Goal: Use online tool/utility: Utilize a website feature to perform a specific function

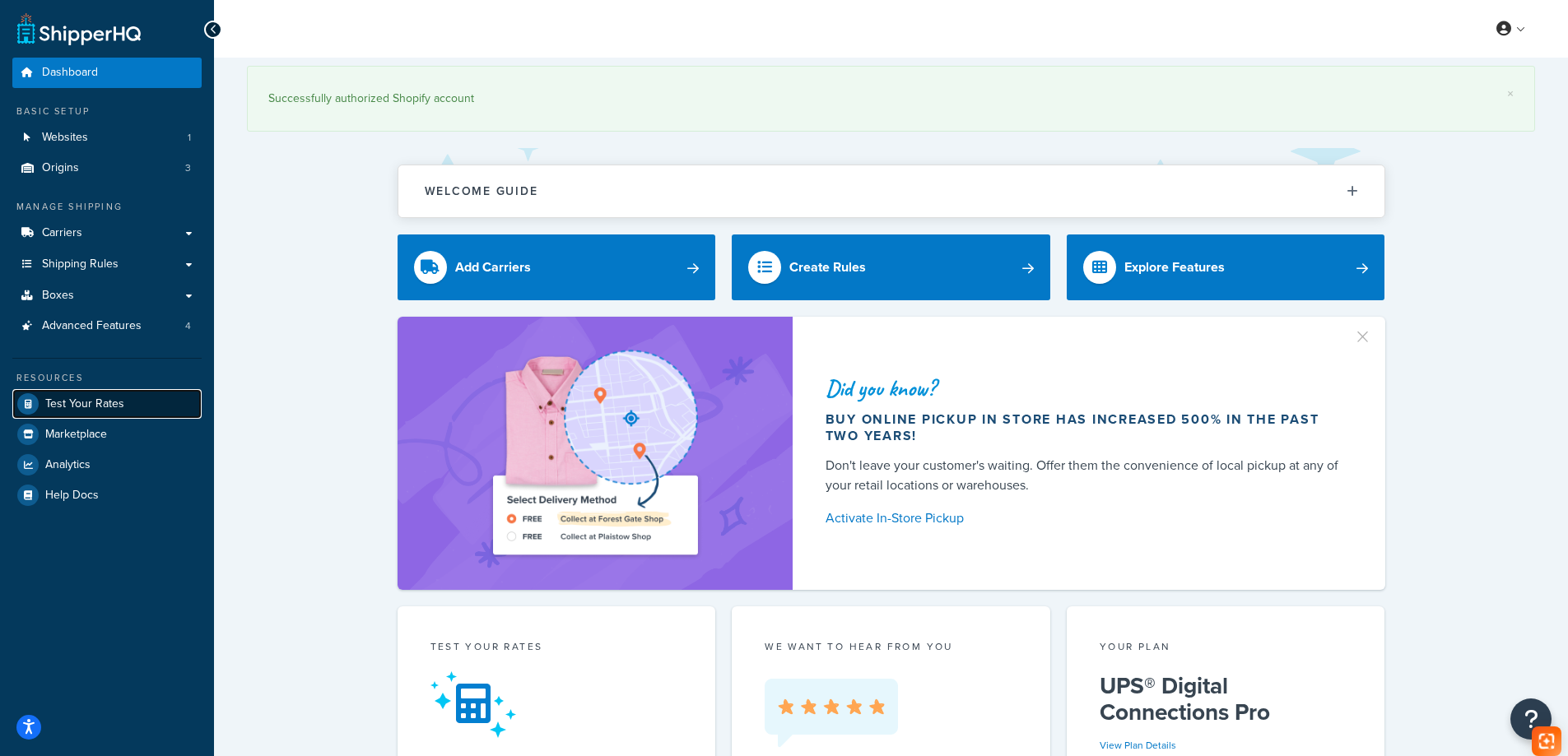
click at [112, 402] on span "Test Your Rates" at bounding box center [85, 404] width 79 height 14
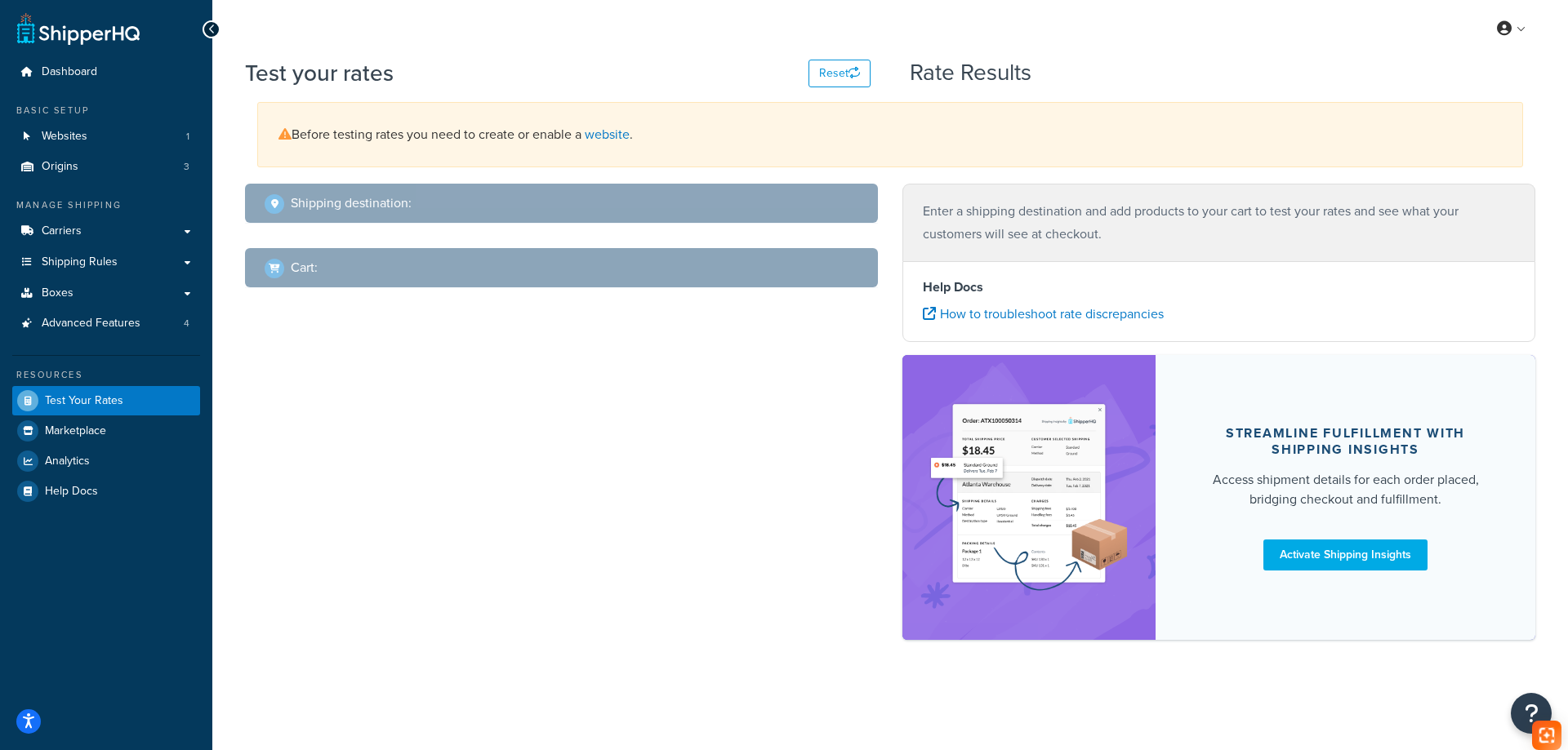
select select "TX"
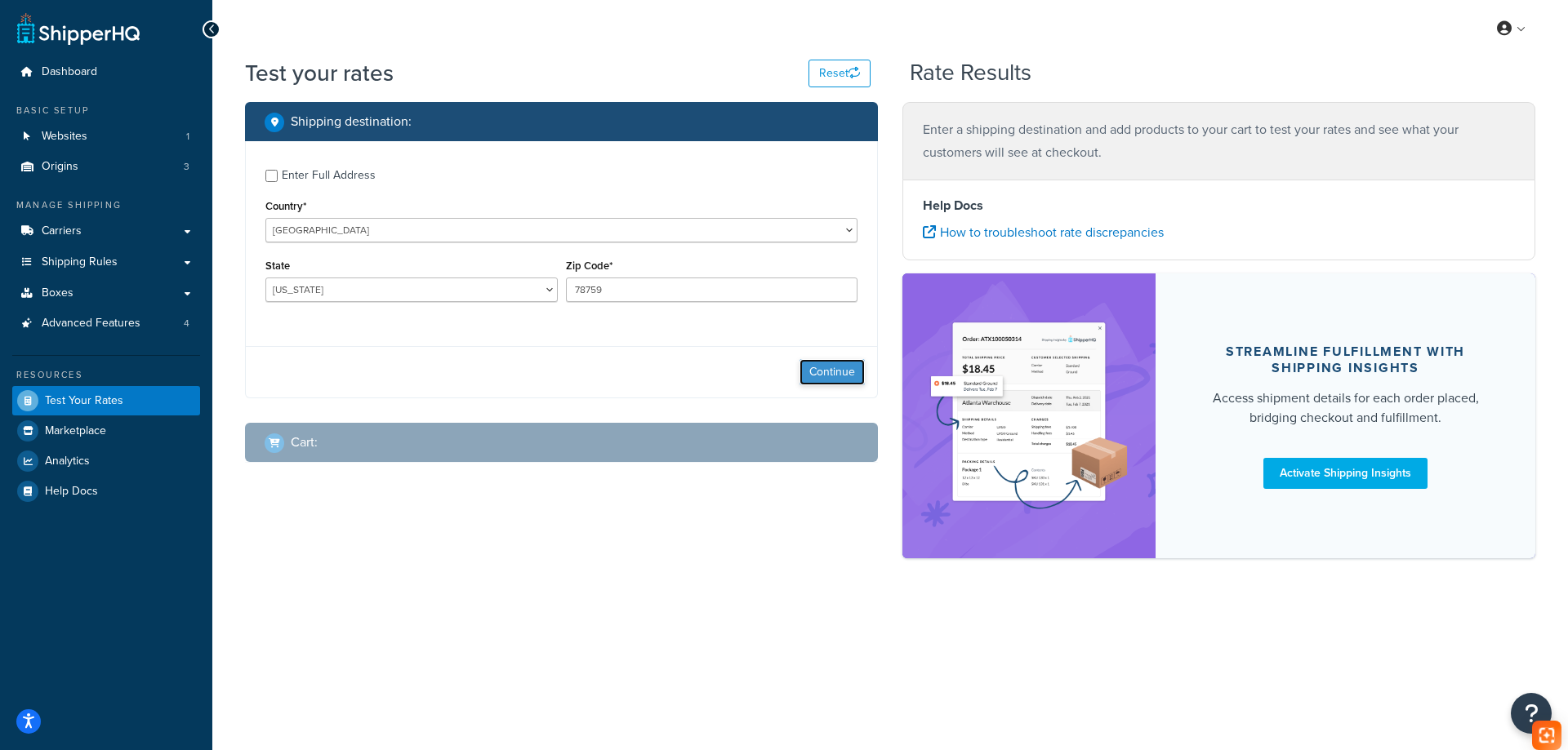
click at [849, 368] on button "Continue" at bounding box center [833, 372] width 65 height 26
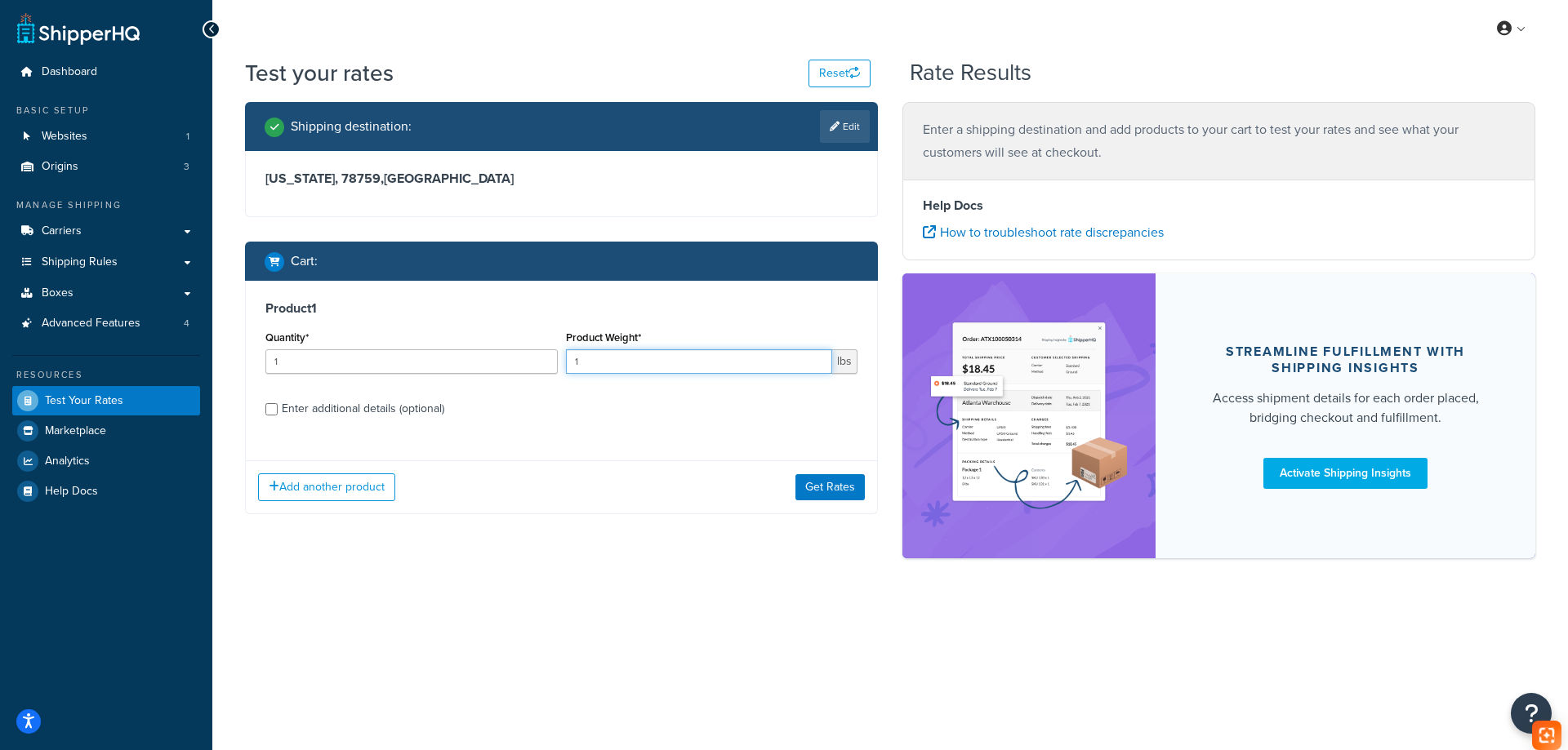
drag, startPoint x: 693, startPoint y: 365, endPoint x: 558, endPoint y: 370, distance: 135.1
click at [558, 370] on div "Quantity* 1 Product Weight* 1 lbs" at bounding box center [562, 356] width 600 height 59
paste input "6.77"
type input "6.77"
click at [394, 409] on div "Enter additional details (optional)" at bounding box center [363, 408] width 163 height 23
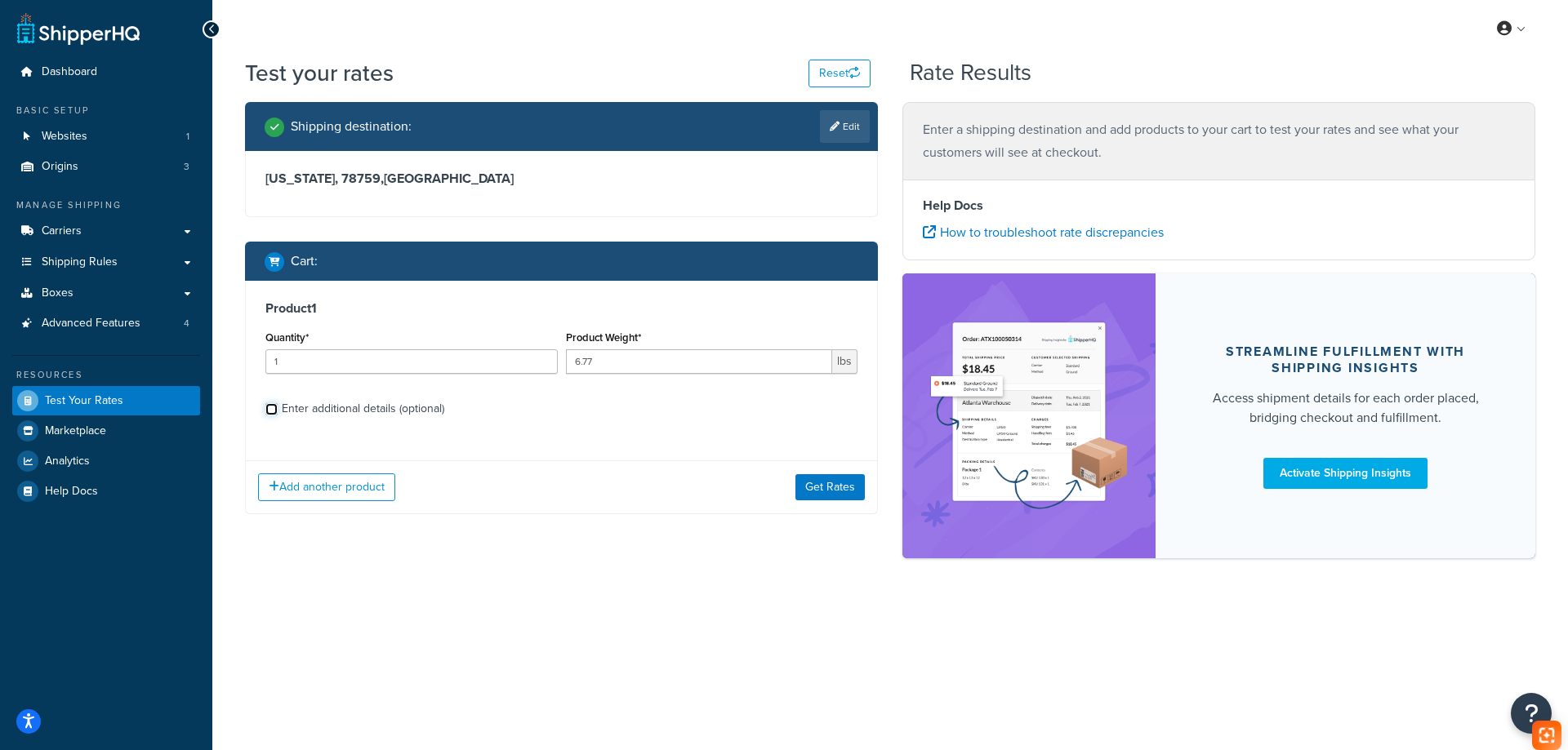
click at [278, 409] on input "Enter additional details (optional)" at bounding box center [272, 409] width 13 height 13
checkbox input "true"
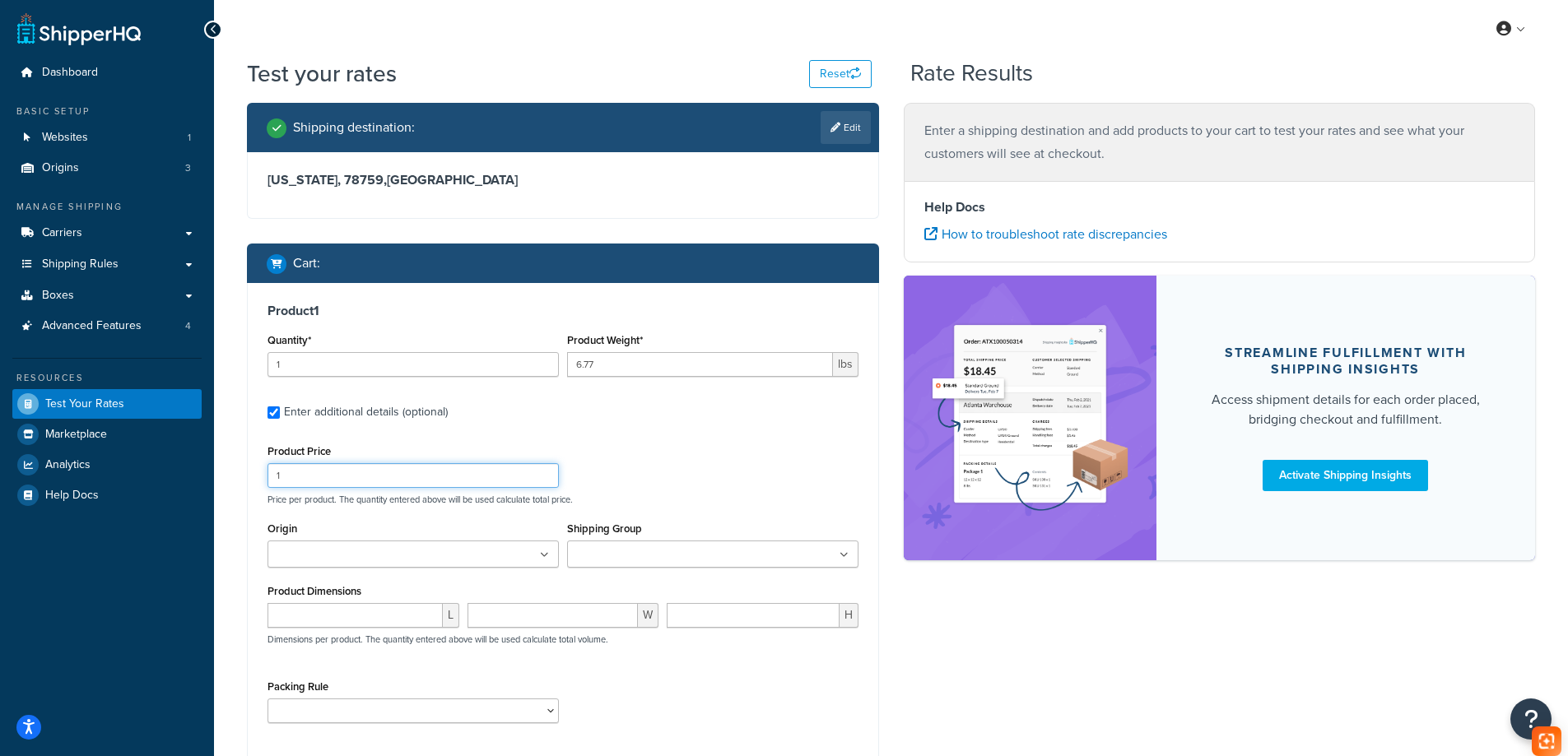
drag, startPoint x: 383, startPoint y: 473, endPoint x: 232, endPoint y: 478, distance: 151.1
click at [232, 478] on div "Test your rates Reset Rate Results Shipping destination : Edit Texas, 78759 , U…" at bounding box center [890, 472] width 1353 height 830
click at [363, 618] on input "number" at bounding box center [355, 615] width 175 height 24
paste input "17.09"
type input "17.09"
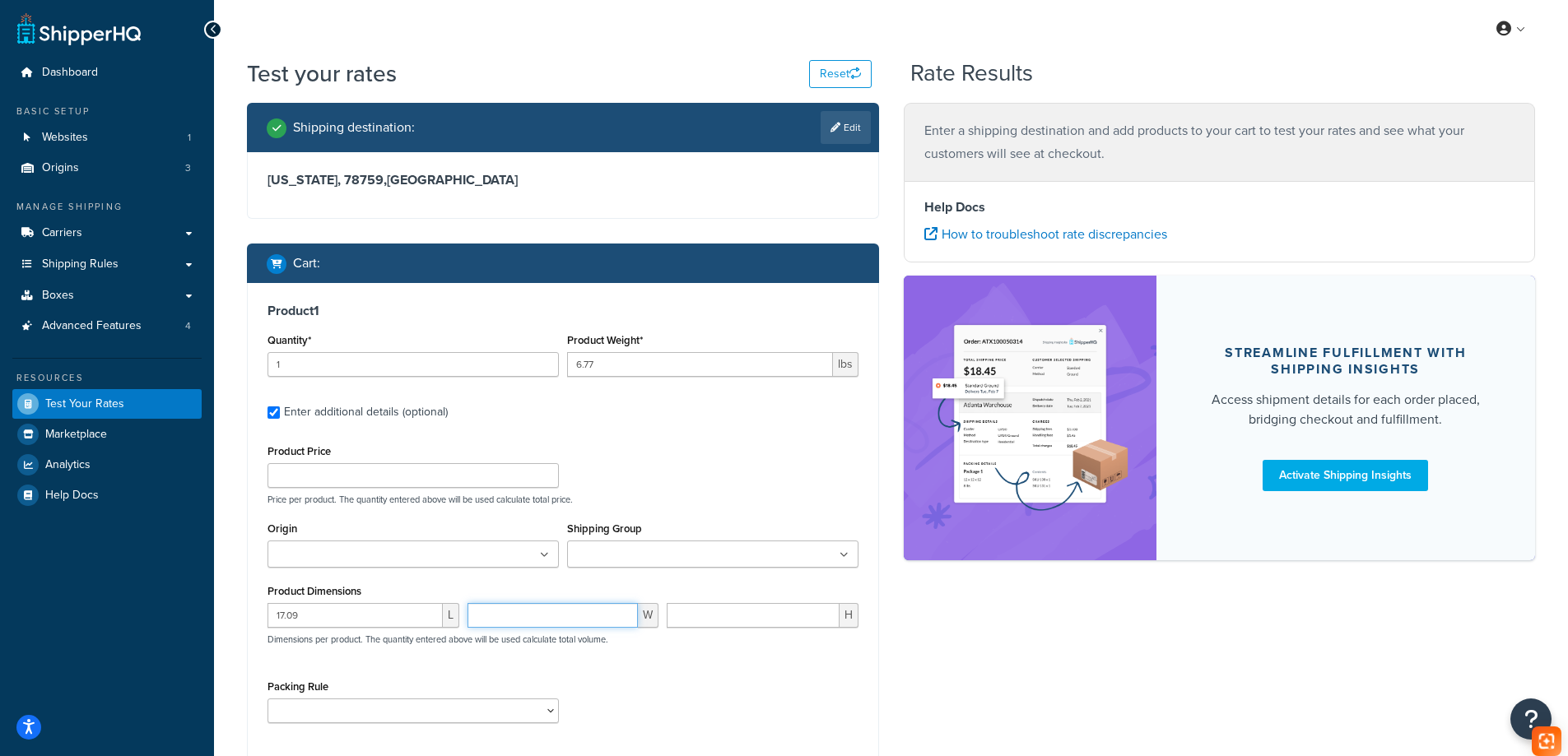
click at [575, 604] on input "number" at bounding box center [553, 615] width 172 height 24
paste input "13.11"
type input "13.11"
click at [705, 619] on input "number" at bounding box center [753, 615] width 173 height 24
paste input "6.61"
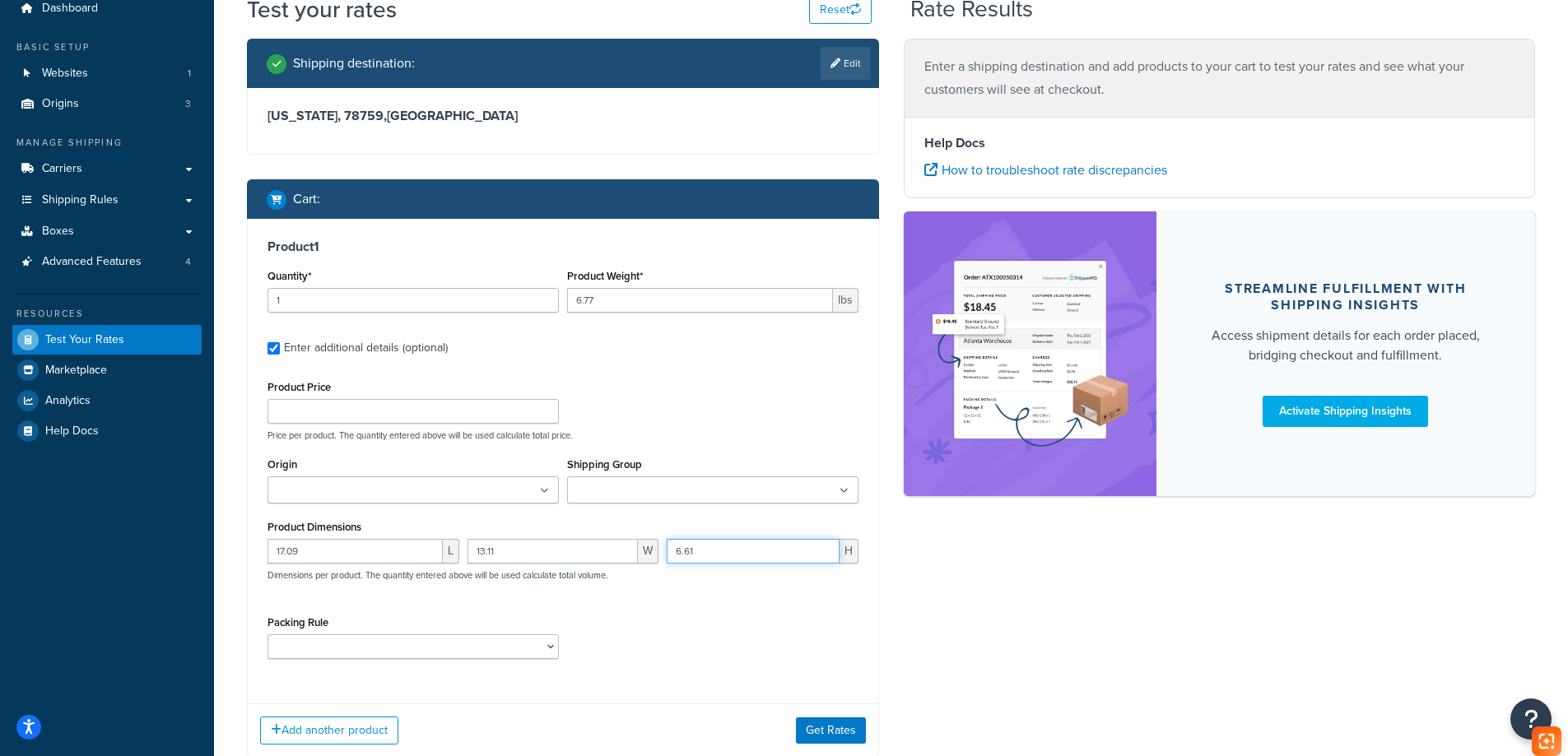
scroll to position [165, 0]
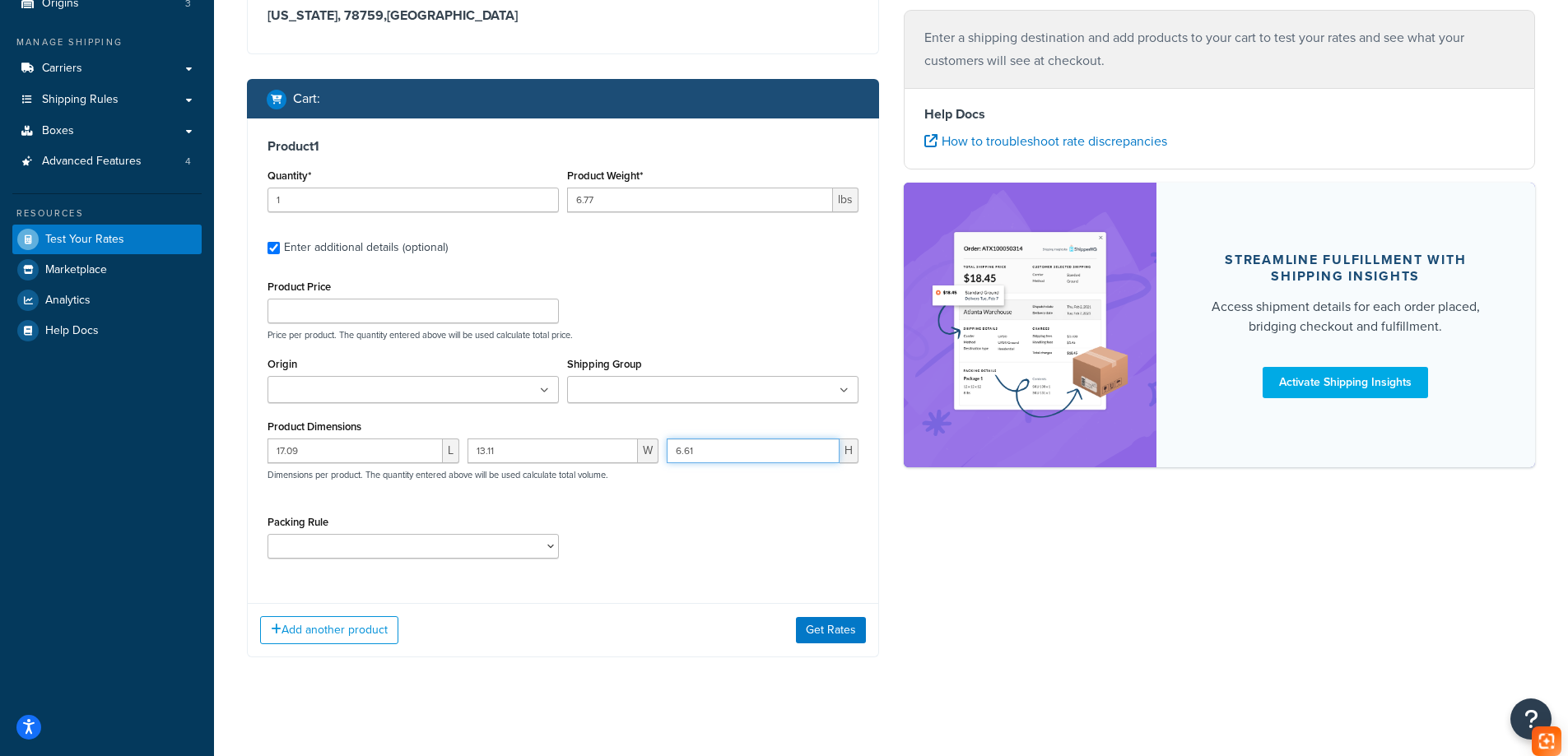
type input "6.61"
click at [422, 550] on select "test" at bounding box center [413, 546] width 291 height 24
select select "65687"
click at [268, 534] on select "test" at bounding box center [413, 546] width 291 height 24
click at [852, 633] on button "Get Rates" at bounding box center [830, 630] width 70 height 26
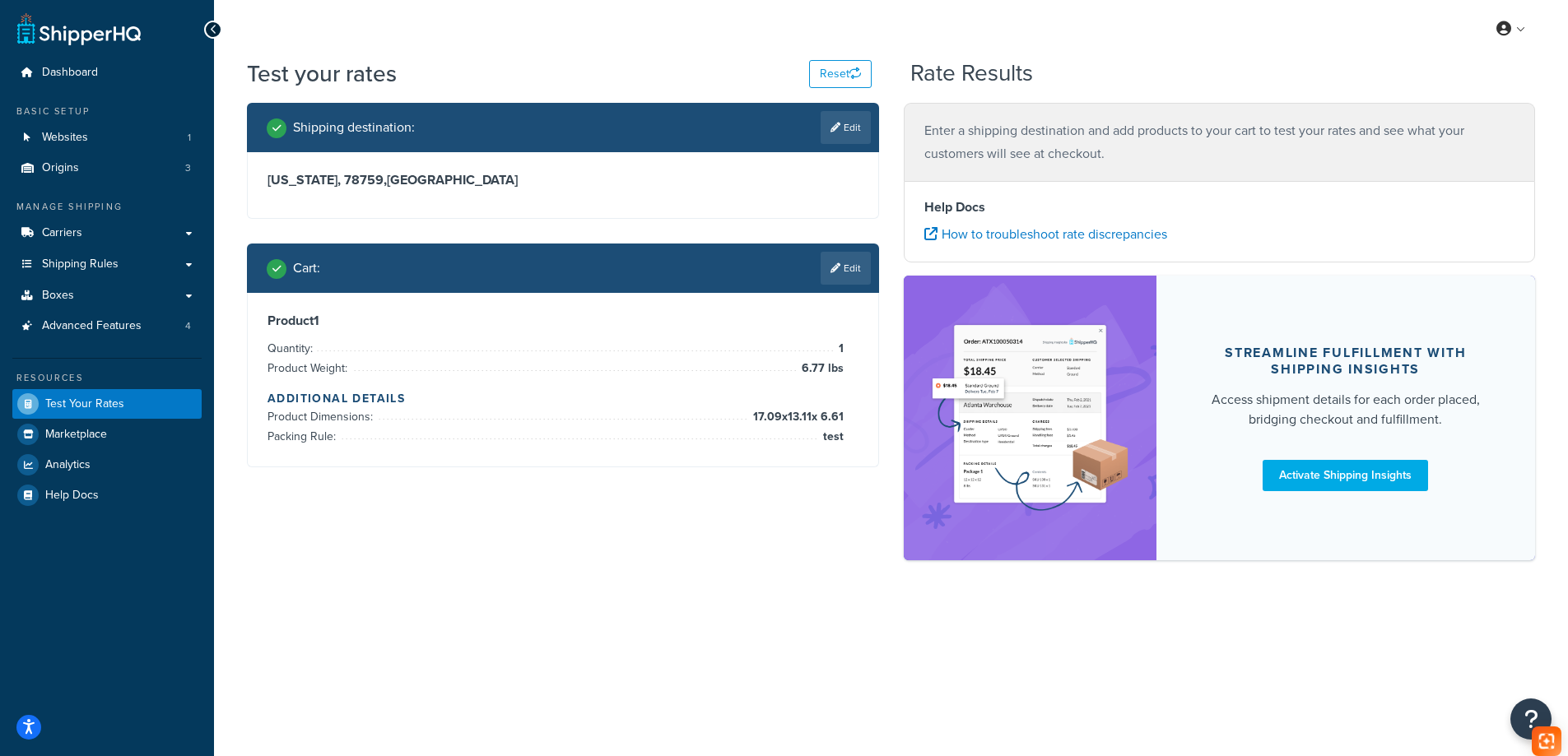
scroll to position [0, 0]
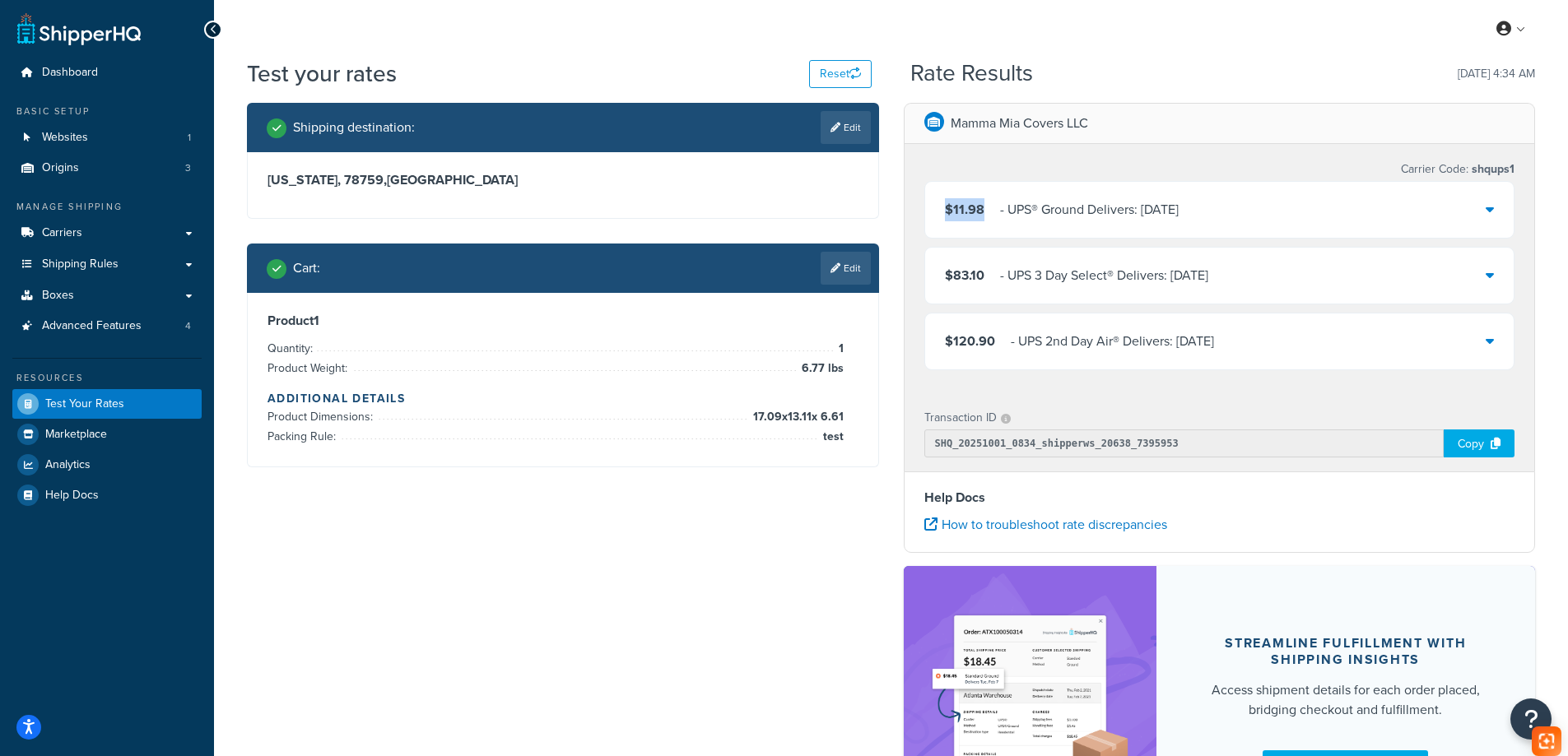
copy span "$11.98"
drag, startPoint x: 989, startPoint y: 206, endPoint x: 946, endPoint y: 208, distance: 43.0
click at [946, 208] on div "$11.98 ‌‌‍‍ - UPS® Ground Delivers: Mon, Oct 6" at bounding box center [1061, 209] width 234 height 23
